Goal: Task Accomplishment & Management: Manage account settings

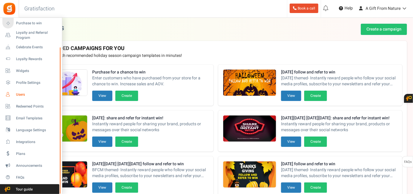
click at [32, 96] on span "Users" at bounding box center [37, 94] width 42 height 5
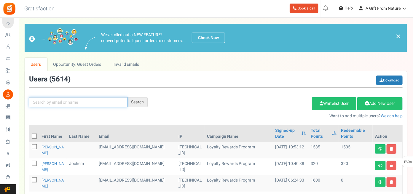
click at [84, 101] on input "text" at bounding box center [78, 102] width 98 height 10
paste input "[EMAIL_ADDRESS][DOMAIN_NAME]"
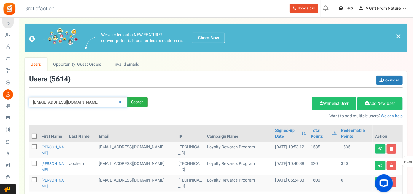
type input "[EMAIL_ADDRESS][DOMAIN_NAME]"
click at [141, 104] on div "Search" at bounding box center [138, 102] width 20 height 10
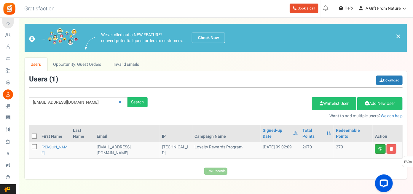
click at [377, 149] on link at bounding box center [380, 148] width 11 height 9
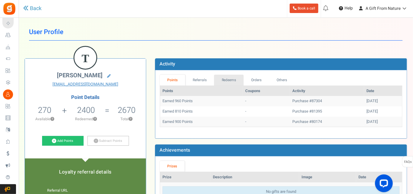
click at [223, 80] on link "Redeems" at bounding box center [229, 80] width 30 height 11
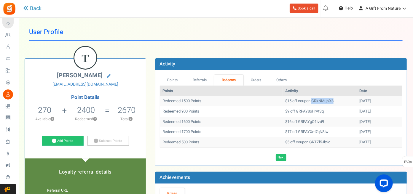
drag, startPoint x: 297, startPoint y: 101, endPoint x: 326, endPoint y: 101, distance: 29.1
click at [326, 101] on td "$15 off coupon GRkNMujvX8" at bounding box center [320, 101] width 74 height 10
copy td "GRkNMujvX8"
